Goal: Task Accomplishment & Management: Manage account settings

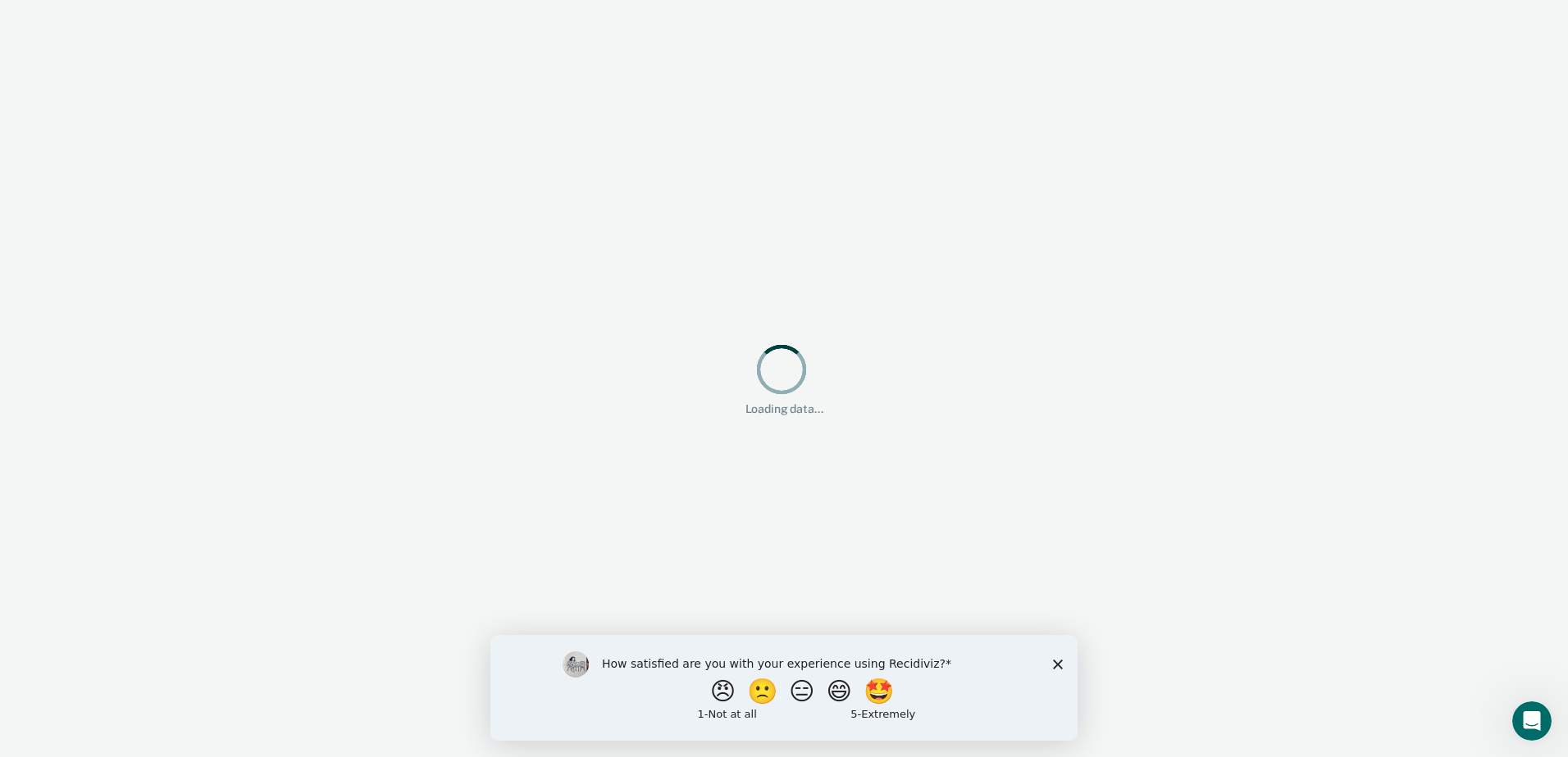
click at [1060, 664] on icon "Close survey" at bounding box center [1058, 664] width 10 height 10
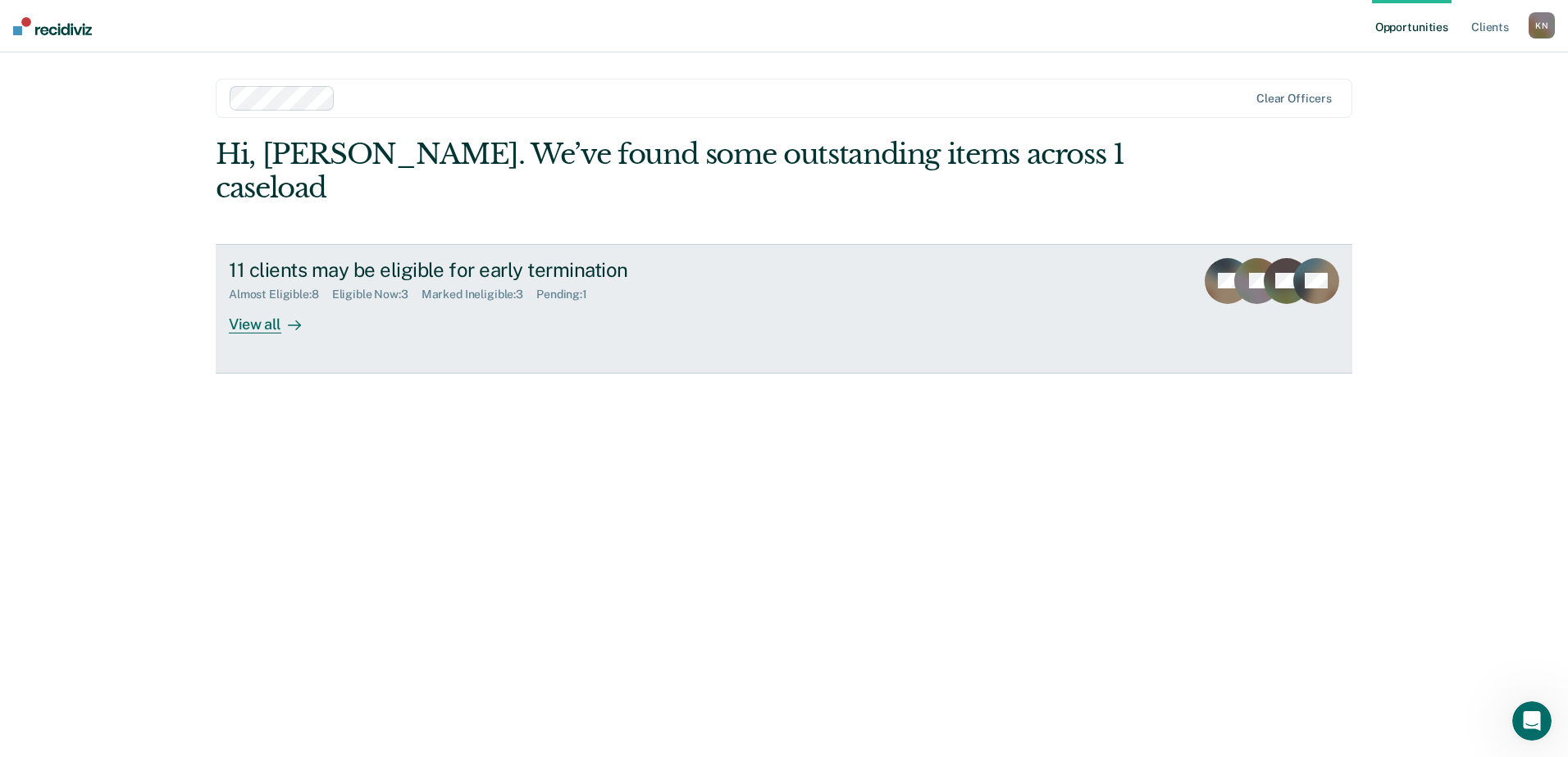
click at [273, 301] on div "View all" at bounding box center [274, 317] width 91 height 32
click at [266, 301] on div "View all" at bounding box center [274, 317] width 91 height 32
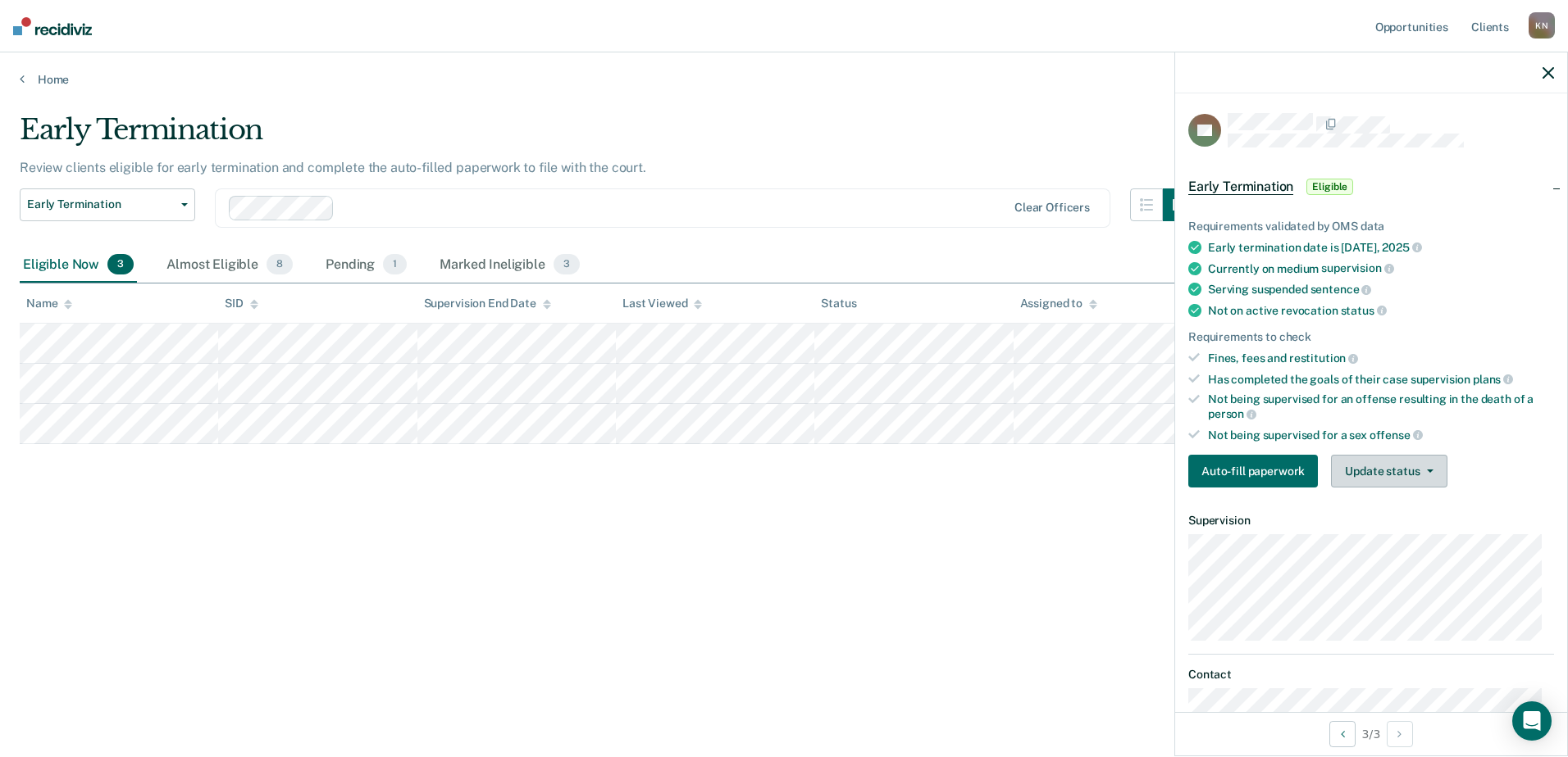
click at [1404, 466] on button "Update status" at bounding box center [1388, 471] width 116 height 33
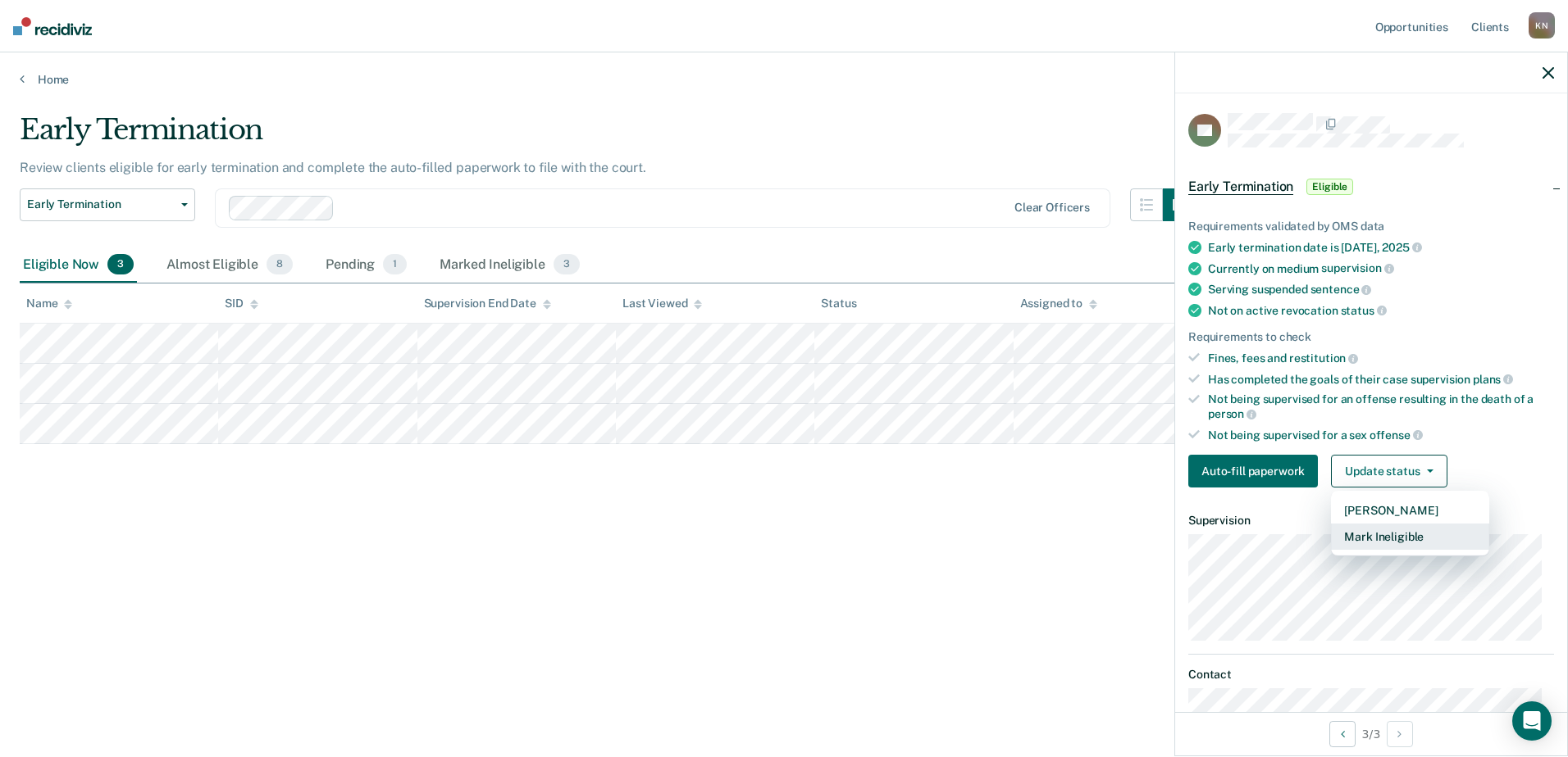
click at [1384, 538] on button "Mark Ineligible" at bounding box center [1410, 536] width 158 height 26
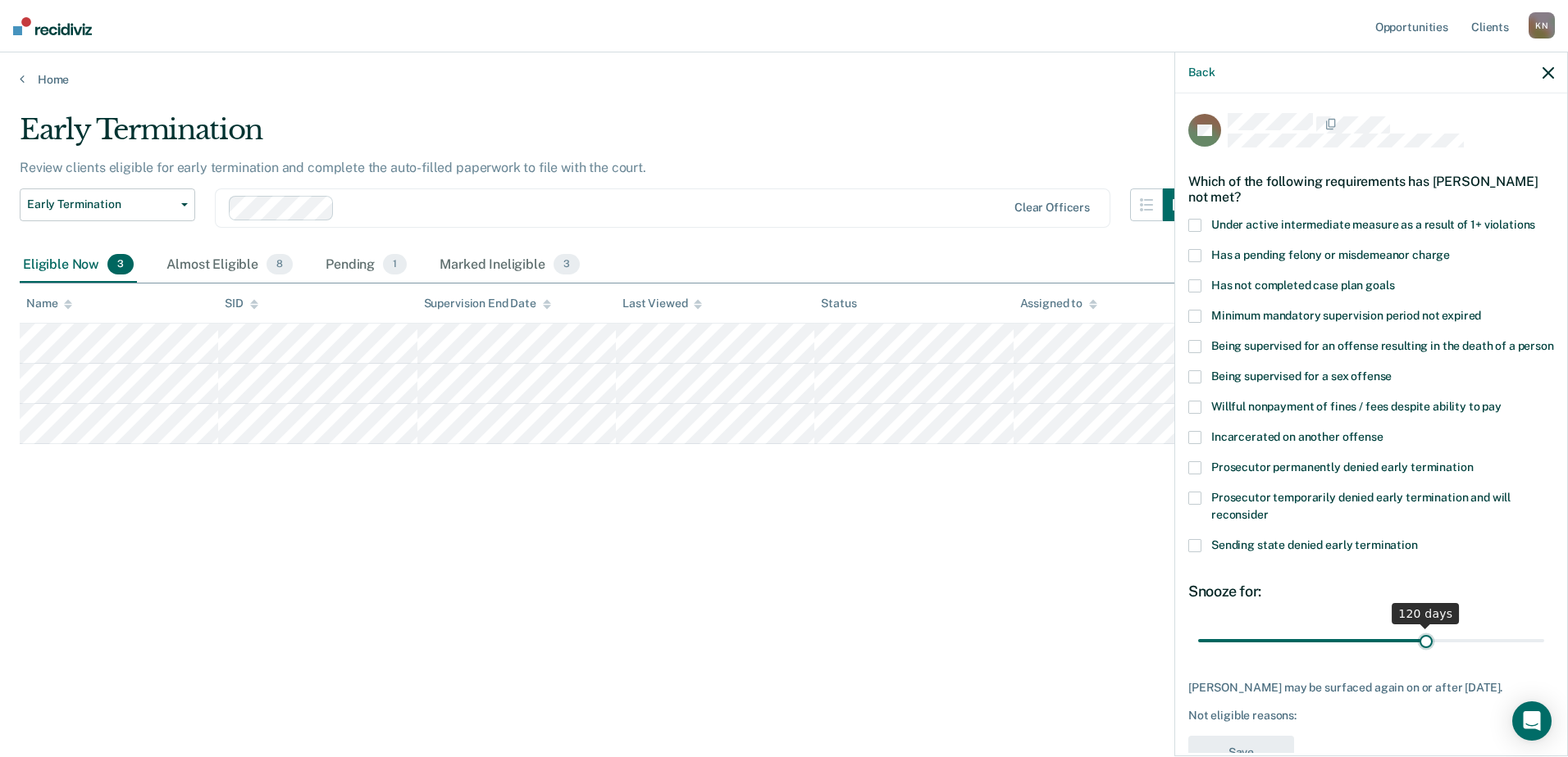
drag, startPoint x: 1256, startPoint y: 662, endPoint x: 1416, endPoint y: 653, distance: 160.3
type input "120"
click at [1416, 653] on input "range" at bounding box center [1371, 640] width 346 height 29
click at [1196, 286] on span at bounding box center [1194, 286] width 13 height 13
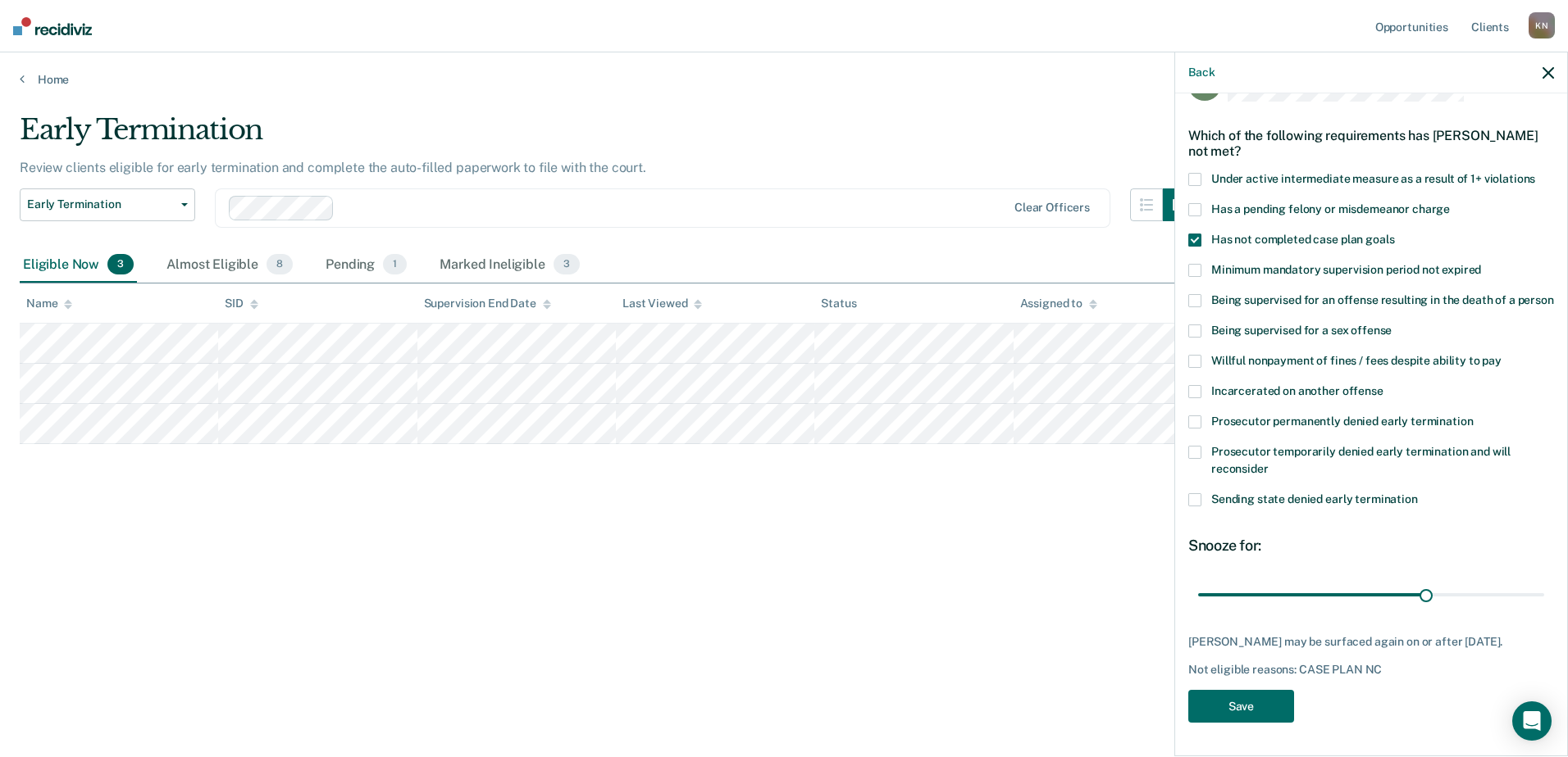
scroll to position [75, 0]
click at [1275, 706] on button "Save" at bounding box center [1240, 706] width 106 height 34
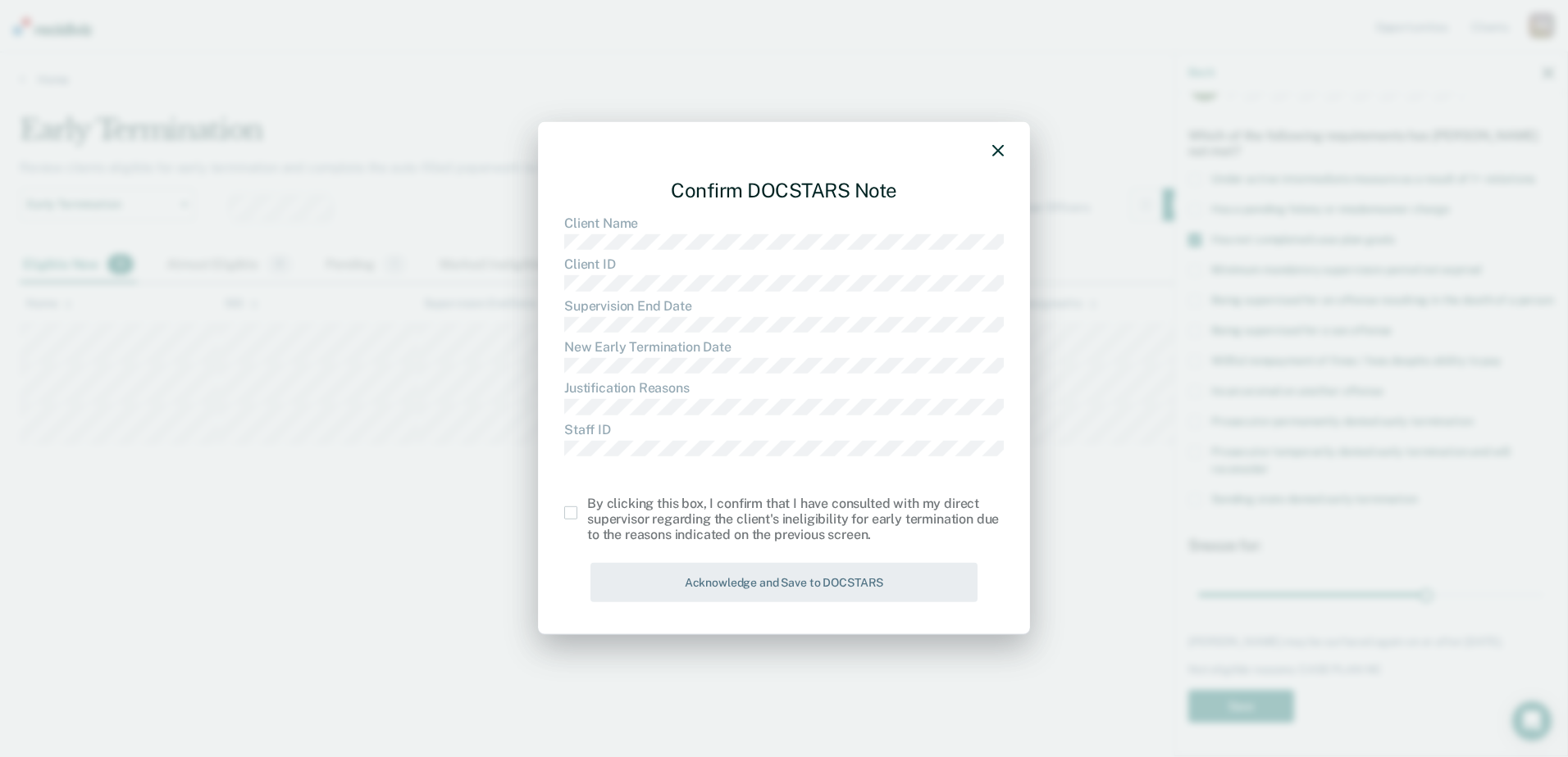
click at [568, 510] on span at bounding box center [570, 512] width 13 height 13
click at [587, 506] on input "checkbox" at bounding box center [587, 506] width 0 height 0
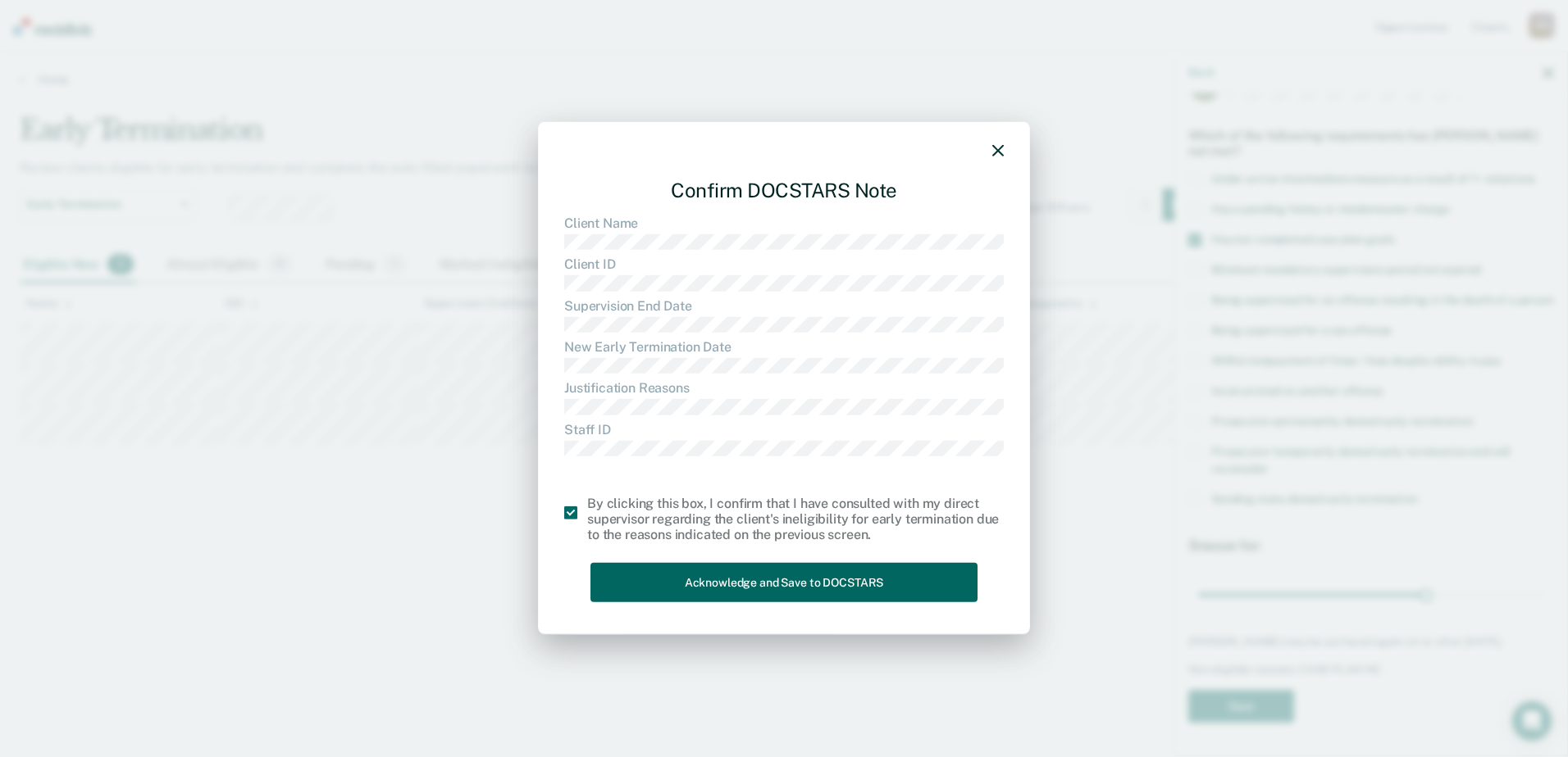
click at [736, 580] on button "Acknowledge and Save to DOCSTARS" at bounding box center [784, 582] width 387 height 40
